Goal: Navigation & Orientation: Understand site structure

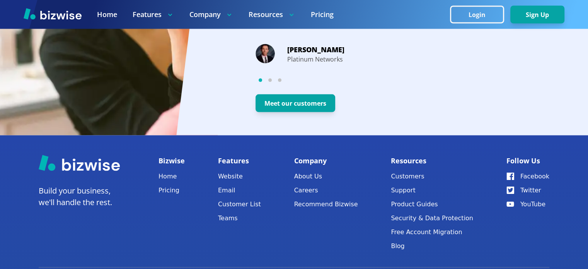
scroll to position [1577, 0]
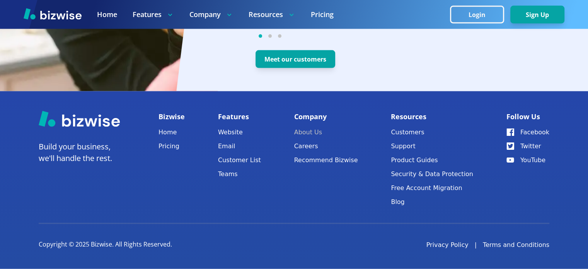
click at [308, 131] on link "About Us" at bounding box center [326, 132] width 64 height 11
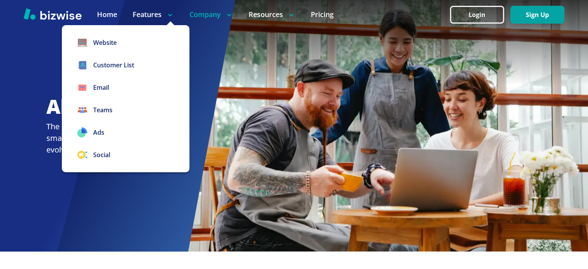
click at [168, 12] on icon at bounding box center [170, 15] width 8 height 8
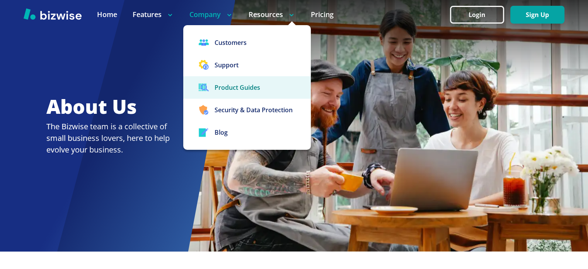
click at [247, 88] on link "Product Guides" at bounding box center [247, 87] width 128 height 22
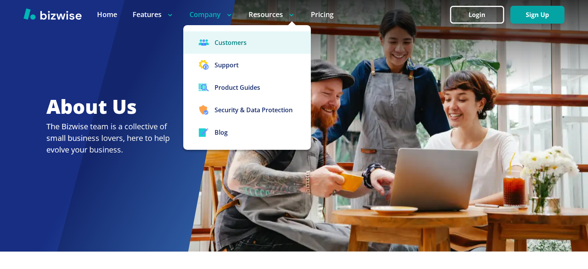
click at [235, 44] on link "Customers" at bounding box center [247, 42] width 128 height 22
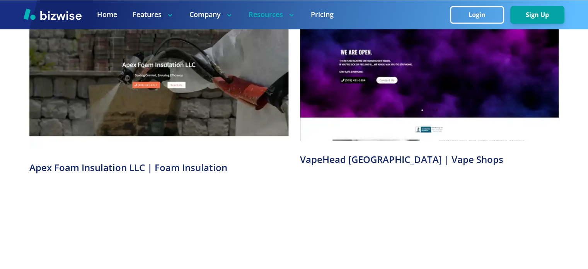
scroll to position [1145, 0]
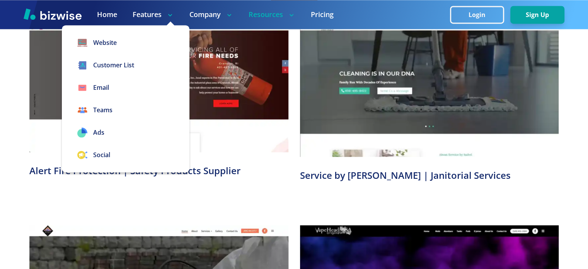
click at [168, 16] on icon at bounding box center [170, 15] width 8 height 8
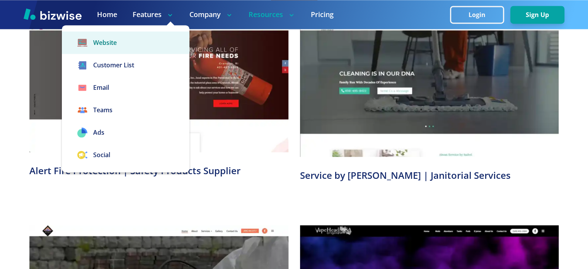
click at [119, 46] on link "Website" at bounding box center [126, 42] width 128 height 22
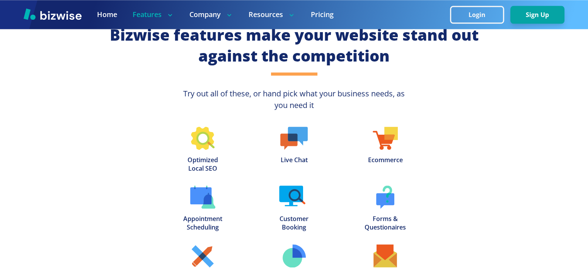
scroll to position [1082, 0]
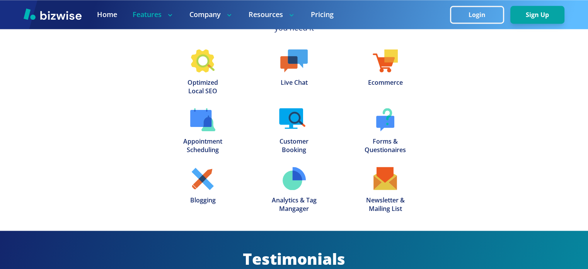
click at [385, 69] on img at bounding box center [385, 60] width 25 height 23
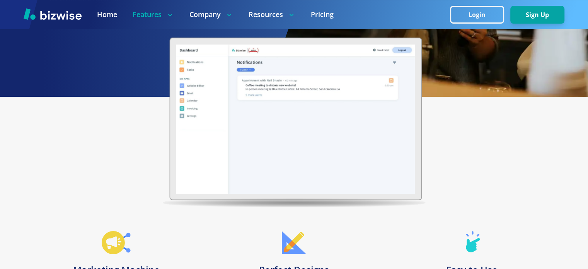
scroll to position [0, 0]
